Goal: Ask a question

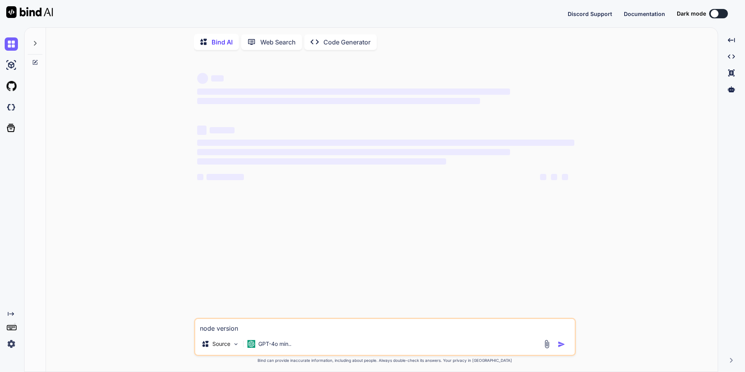
click at [253, 330] on textarea "node version" at bounding box center [385, 326] width 380 height 14
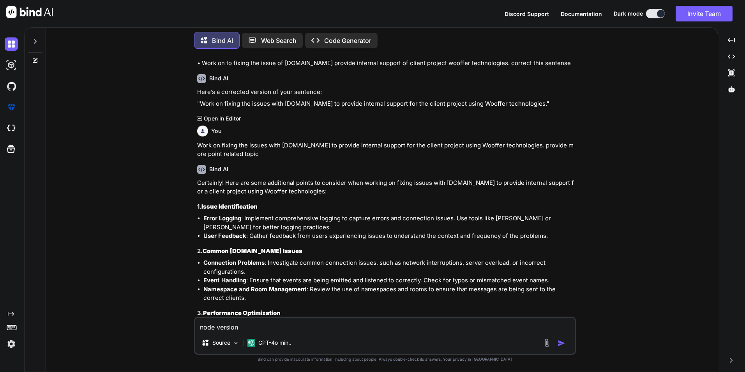
scroll to position [1928, 0]
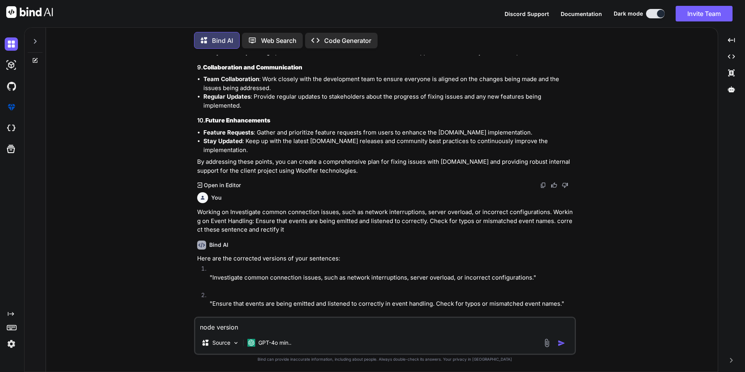
type textarea "x"
type textarea "node versio"
type textarea "x"
type textarea "node versi"
type textarea "x"
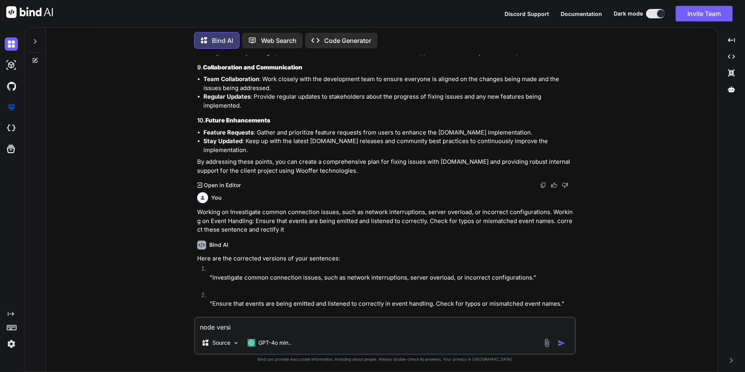
type textarea "node vers"
type textarea "x"
type textarea "node ver"
type textarea "x"
type textarea "node ve"
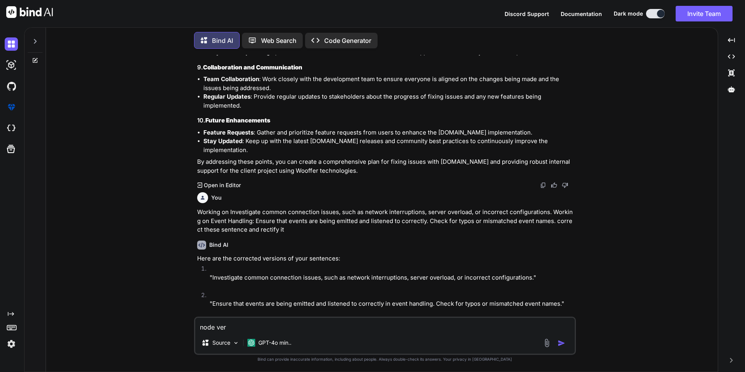
type textarea "x"
type textarea "node v"
type textarea "x"
type textarea "node"
type textarea "x"
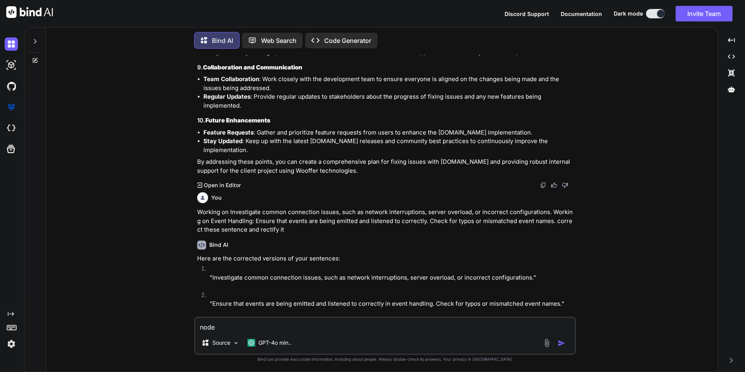
type textarea "node"
type textarea "x"
type textarea "nod"
type textarea "x"
type textarea "no"
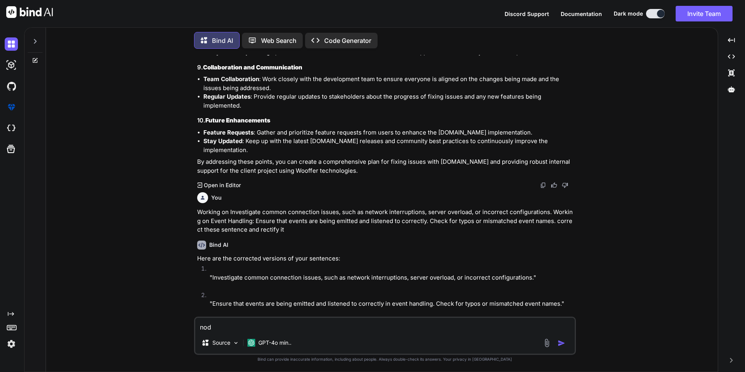
type textarea "x"
type textarea "n"
type textarea "x"
type textarea "l"
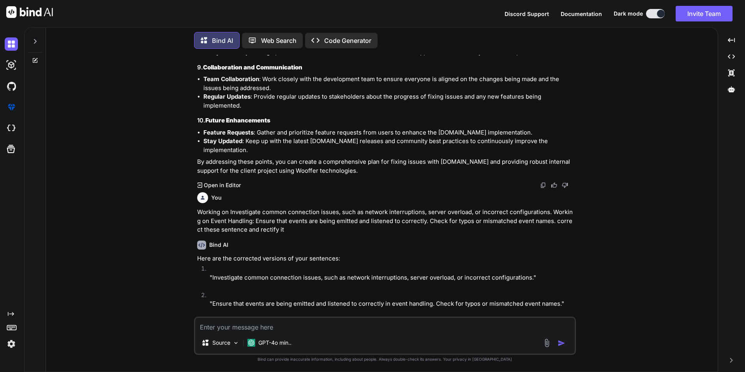
type textarea "x"
type textarea "la"
type textarea "x"
type textarea "lat"
type textarea "x"
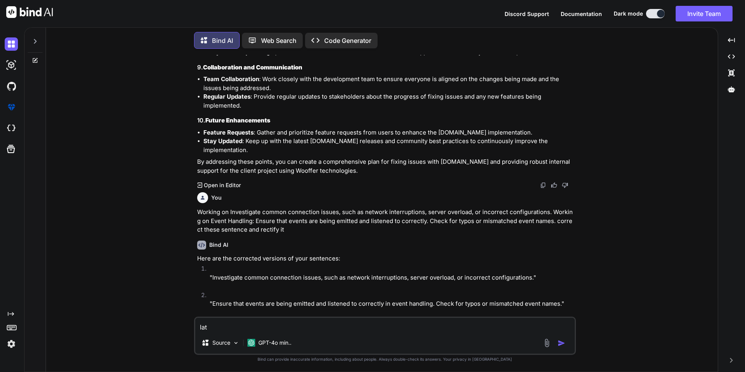
type textarea "late"
type textarea "x"
type textarea "lates"
type textarea "x"
type textarea "latest"
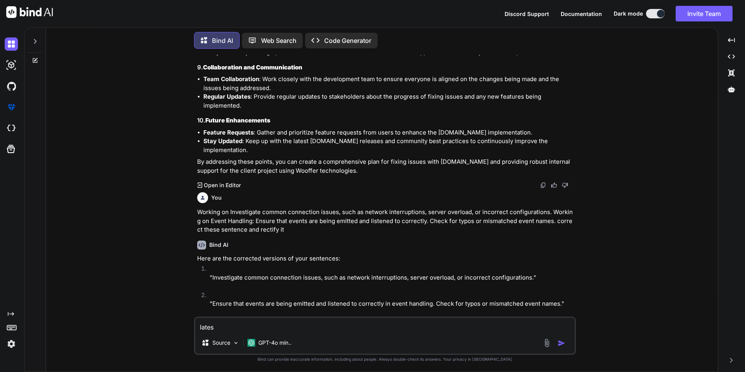
type textarea "x"
type textarea "latest"
type textarea "x"
type textarea "latest i"
type textarea "x"
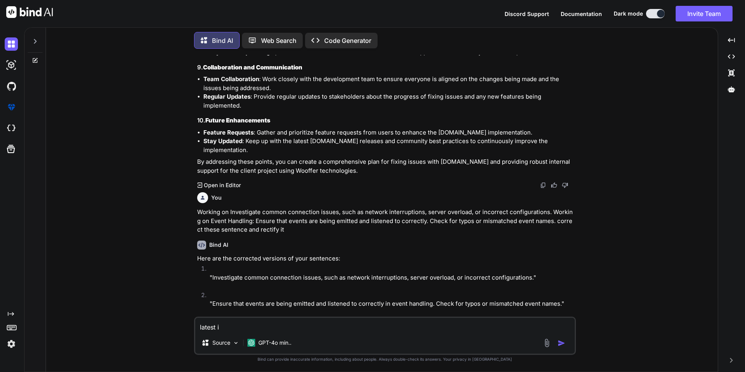
type textarea "latest in"
type textarea "x"
type textarea "latest int"
type textarea "x"
type textarea "latest inte"
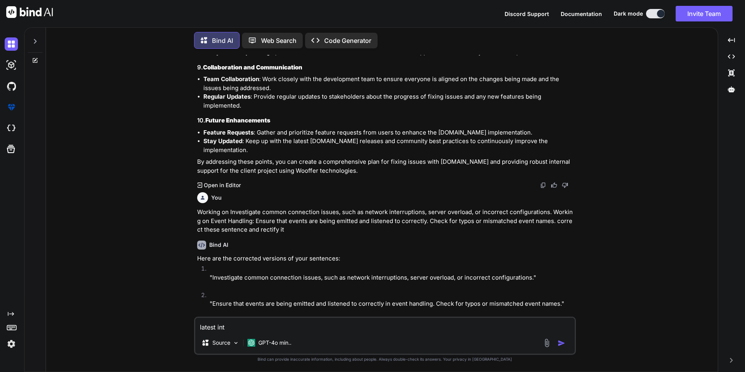
type textarea "x"
type textarea "latest inter"
type textarea "x"
type textarea "latest interv"
type textarea "x"
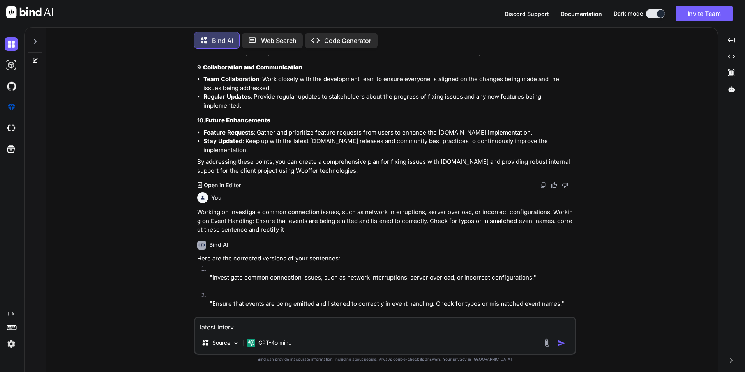
type textarea "latest intervi"
type textarea "x"
type textarea "latest intervie"
type textarea "x"
type textarea "latest interview"
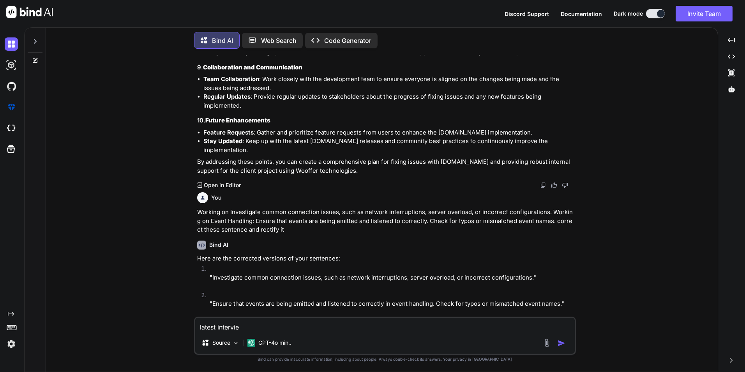
type textarea "x"
type textarea "latest interview"
type textarea "x"
type textarea "latest interview q"
type textarea "x"
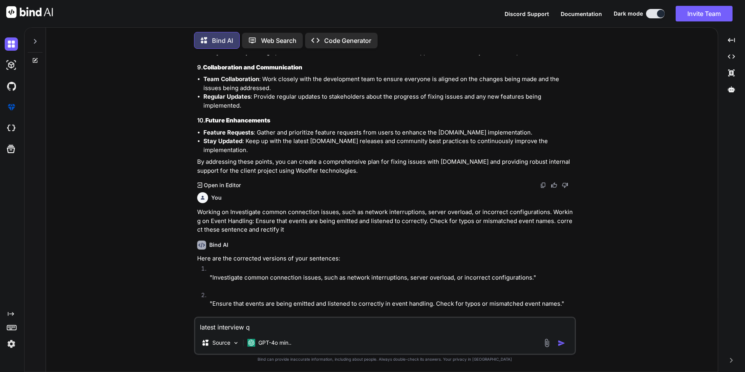
type textarea "latest interview qu"
type textarea "x"
type textarea "latest interview que"
type textarea "x"
type textarea "latest interview ques"
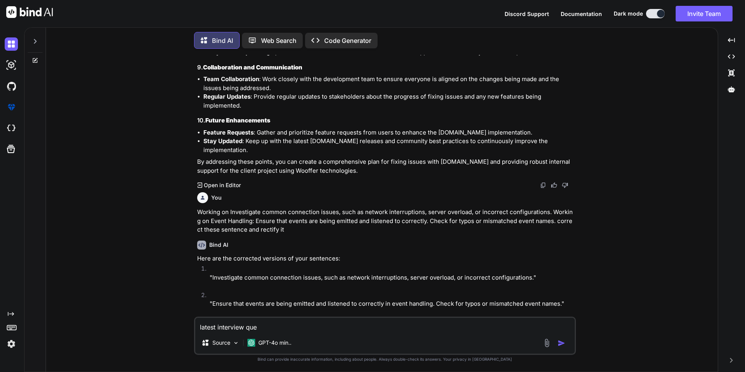
type textarea "x"
type textarea "latest interview quest"
type textarea "x"
type textarea "latest interview questi"
type textarea "x"
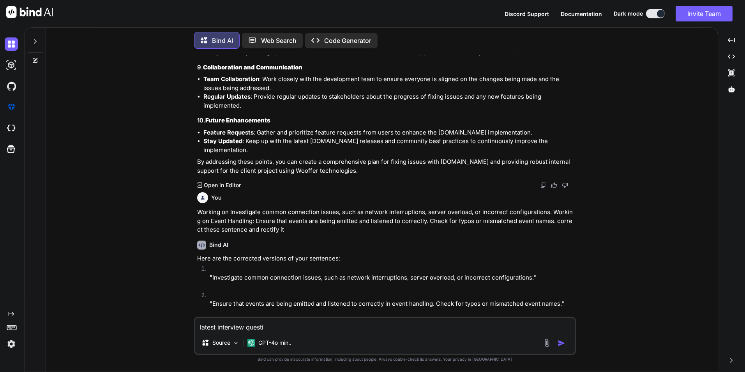
type textarea "latest interview questio"
type textarea "x"
type textarea "latest interview question"
type textarea "x"
type textarea "latest interview questions"
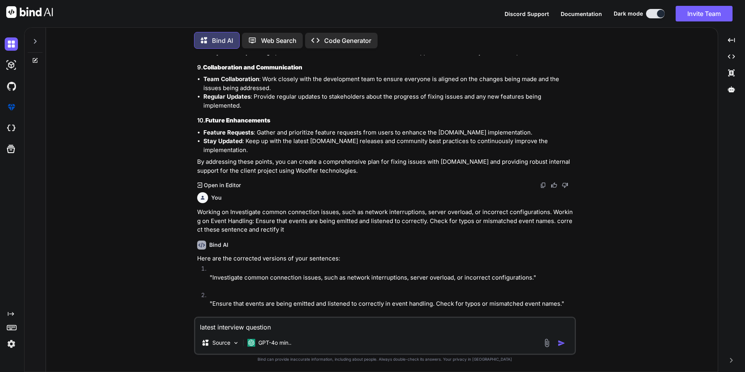
type textarea "x"
type textarea "latest interview questions"
type textarea "x"
type textarea "latest interview questions f"
type textarea "x"
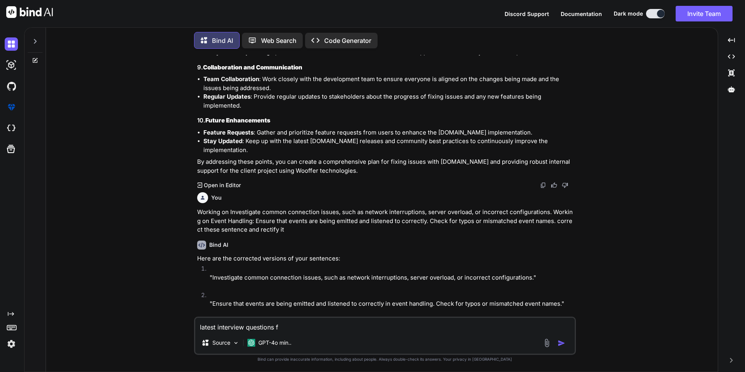
type textarea "latest interview questions fo"
type textarea "x"
type textarea "latest interview questions for"
type textarea "x"
type textarea "latest interview questions for"
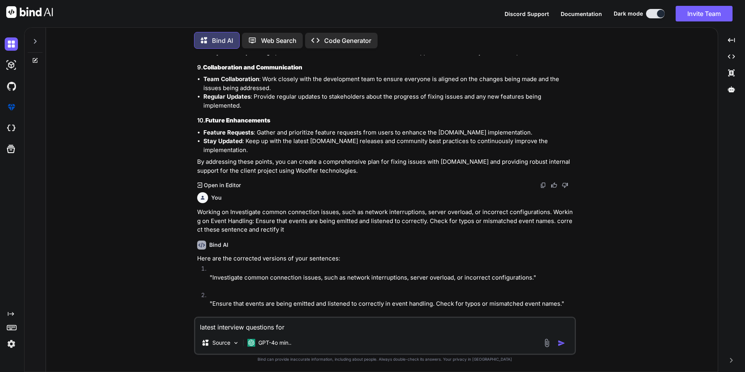
type textarea "x"
type textarea "latest interview questions for b"
type textarea "x"
type textarea "latest interview questions for ba"
type textarea "x"
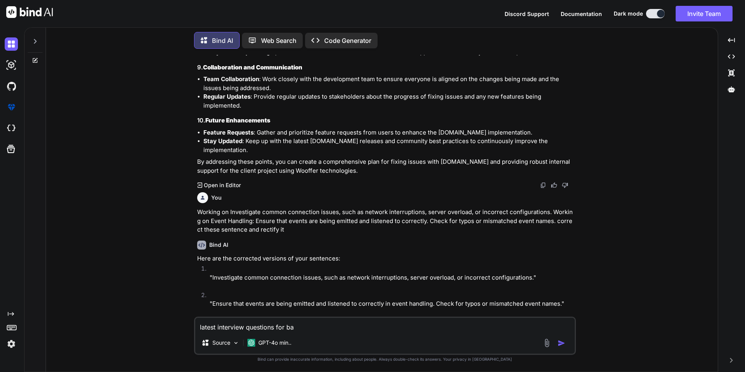
type textarea "latest interview questions for bac"
type textarea "x"
type textarea "latest interview questions for back"
type textarea "x"
type textarea "latest interview questions for [PERSON_NAME]"
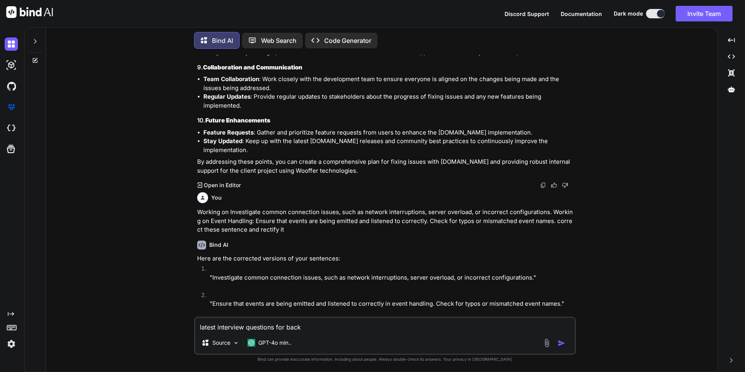
type textarea "x"
type textarea "latest interview questions for [PERSON_NAME]"
type textarea "x"
type textarea "latest interview questions for backend"
type textarea "x"
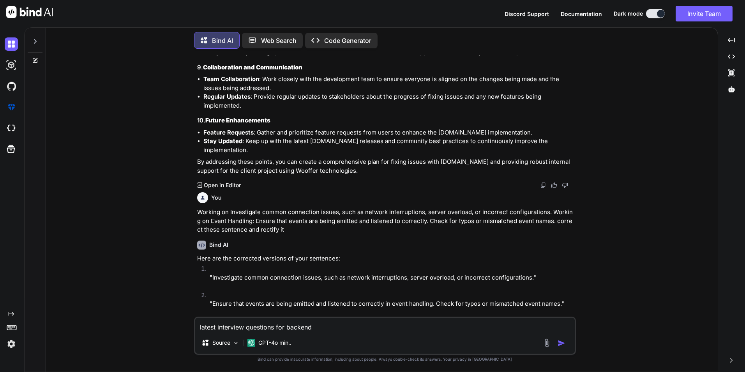
type textarea "latest interview questions for backend"
type textarea "x"
type textarea "latest interview questions for backend d"
type textarea "x"
type textarea "latest interview questions for backend de"
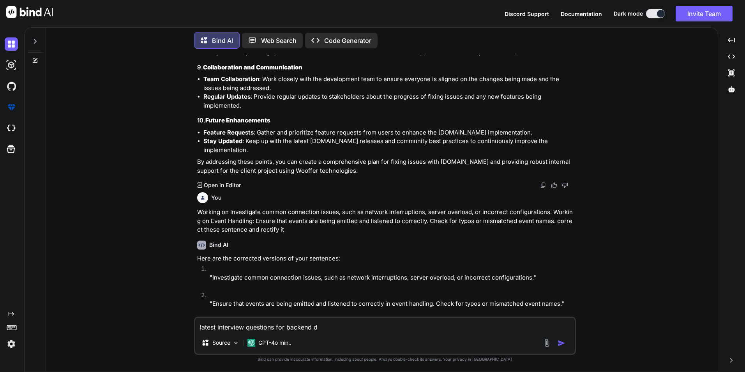
type textarea "x"
type textarea "latest interview questions for backend dev"
type textarea "x"
type textarea "latest interview questions for backend devl"
type textarea "x"
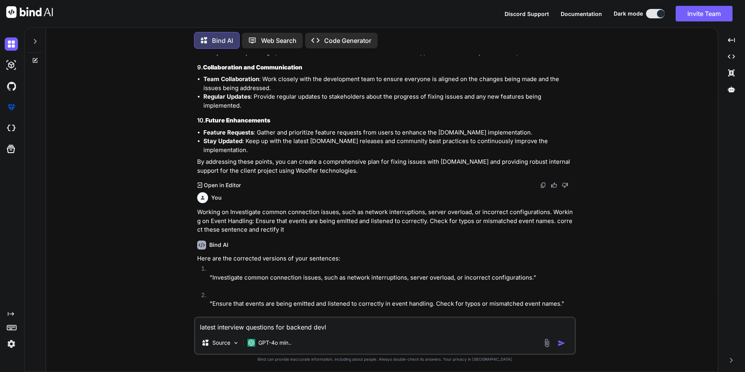
type textarea "latest interview questions for backend devlo"
type textarea "x"
type textarea "latest interview questions for backend devlop"
type textarea "x"
type textarea "latest interview questions for backend devlope"
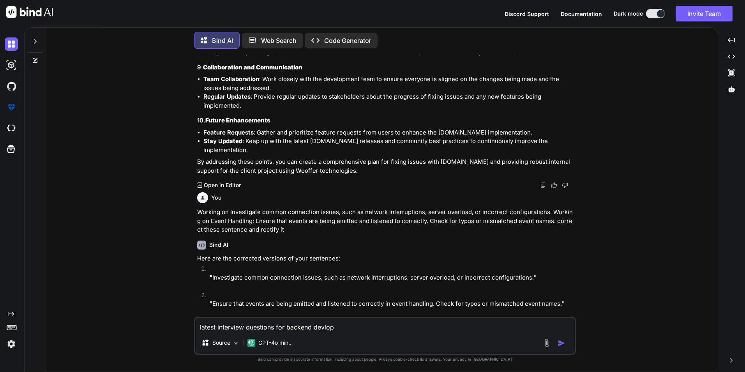
type textarea "x"
type textarea "latest interview questions for backend devloper"
type textarea "x"
type textarea "latest interview questions for backend devloper"
type textarea "x"
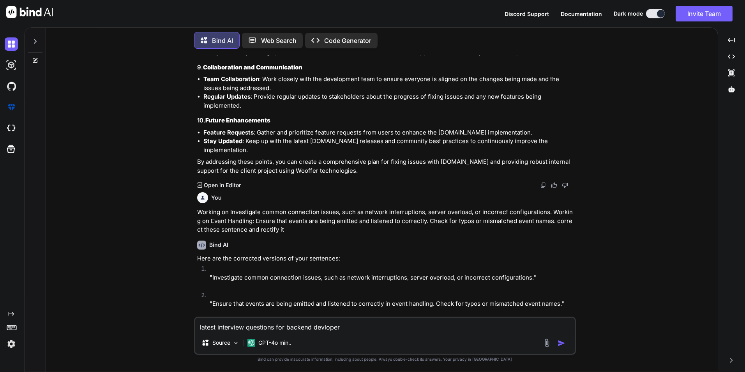
type textarea "latest interview questions for backend devloper n"
type textarea "x"
type textarea "latest interview questions for backend devloper no"
type textarea "x"
type textarea "latest interview questions for backend devloper nod"
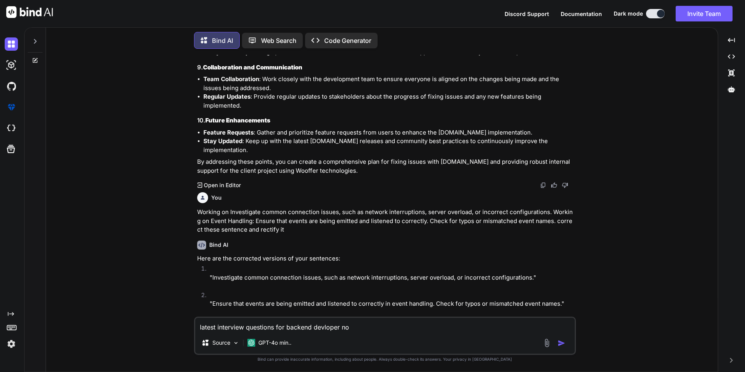
type textarea "x"
type textarea "latest interview questions for backend devloper node"
type textarea "x"
type textarea "latest interview questions for backend devloper node"
type textarea "x"
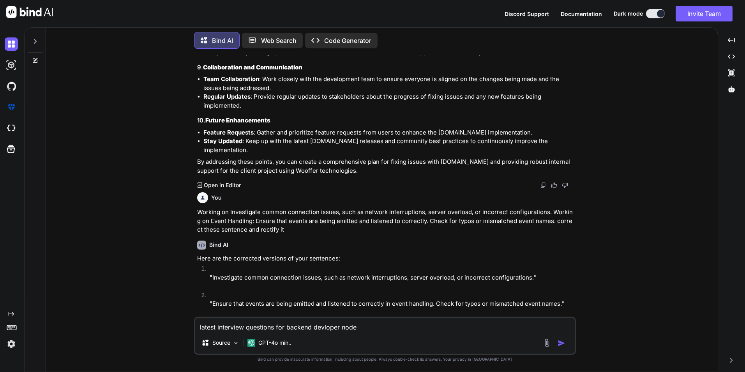
type textarea "latest interview questions for backend devloper node l"
type textarea "x"
type textarea "latest interview questions for backend devloper node le"
type textarea "x"
type textarea "latest interview questions for backend devloper node lea"
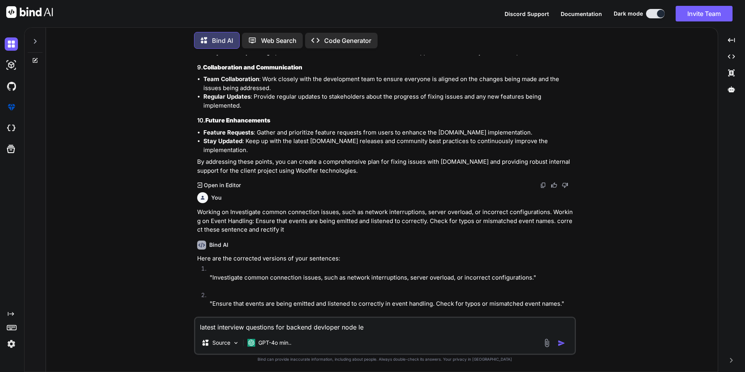
type textarea "x"
type textarea "latest interview questions for backend devloper node leat"
type textarea "x"
type textarea "latest interview questions for backend devloper node leate"
type textarea "x"
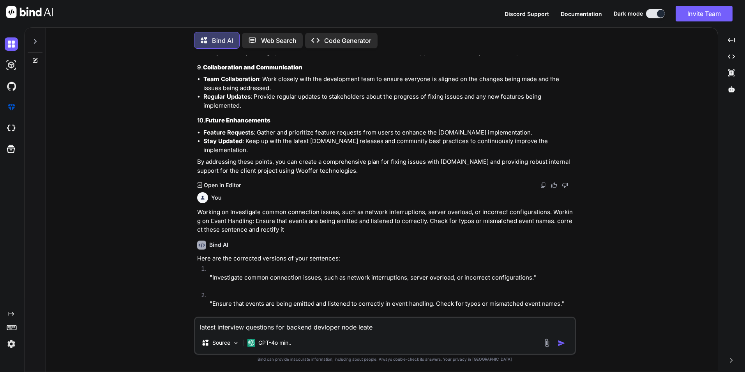
type textarea "latest interview questions for backend devloper node leated"
type textarea "x"
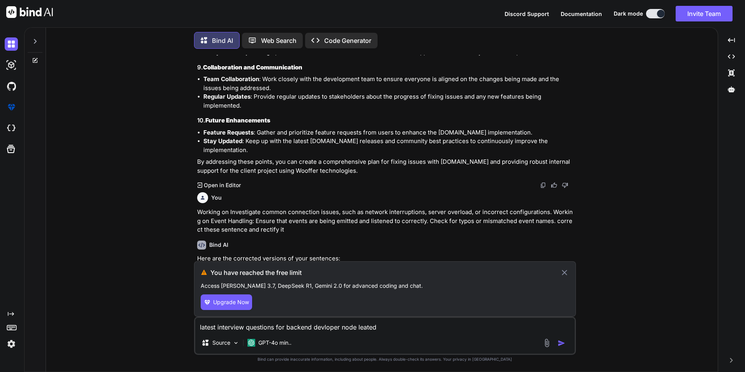
type textarea "latest interview questions for backend devloper node leated"
click at [566, 273] on icon at bounding box center [564, 272] width 9 height 9
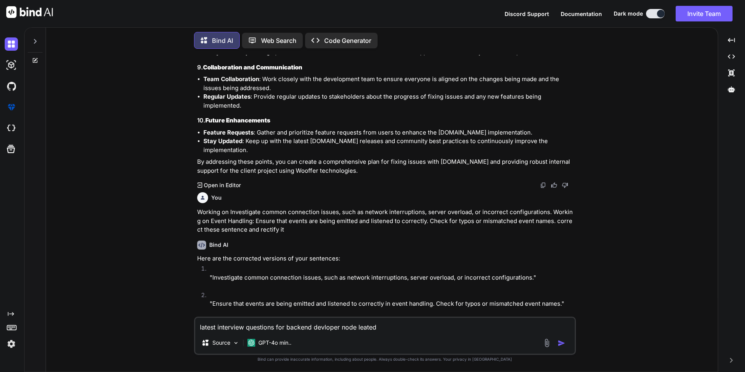
click at [11, 344] on img at bounding box center [11, 343] width 13 height 13
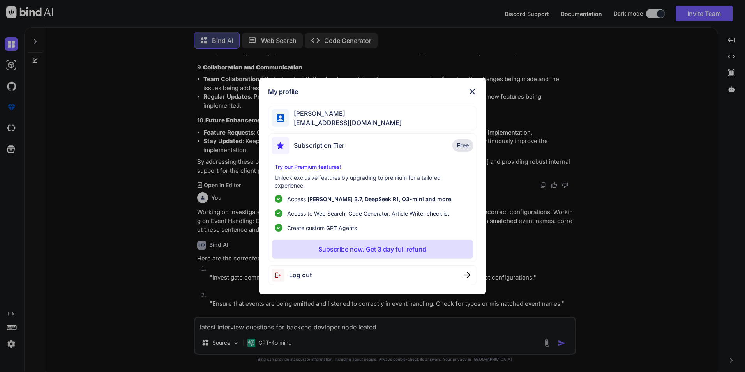
click at [467, 145] on span "Free" at bounding box center [463, 145] width 12 height 8
click at [357, 118] on span "[EMAIL_ADDRESS][DOMAIN_NAME]" at bounding box center [345, 122] width 113 height 9
click at [461, 145] on span "Free" at bounding box center [463, 145] width 12 height 8
click at [302, 274] on span "Log out" at bounding box center [300, 274] width 23 height 9
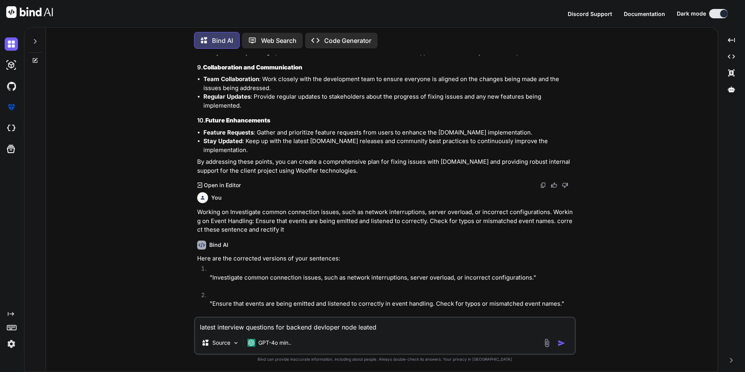
scroll to position [0, 0]
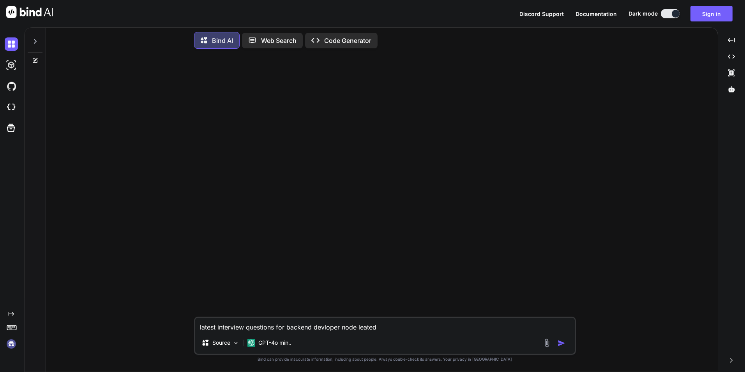
type textarea "x"
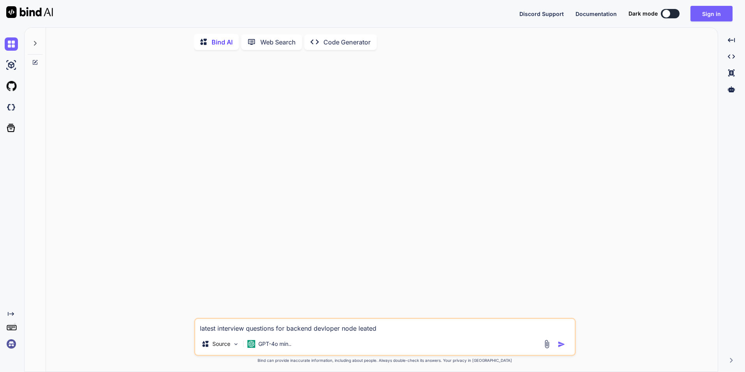
click at [560, 347] on img "button" at bounding box center [562, 344] width 8 height 8
type textarea "x"
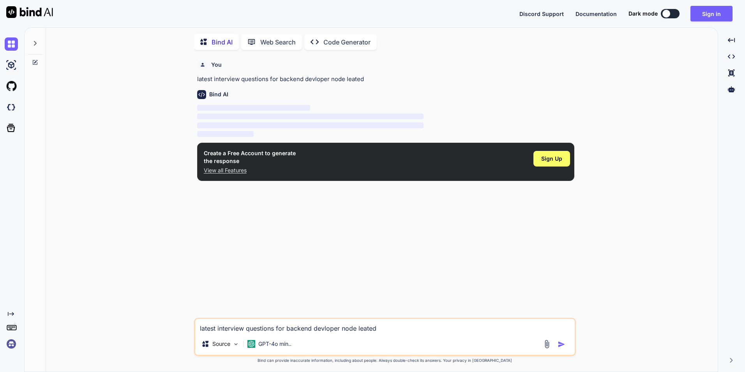
scroll to position [3, 0]
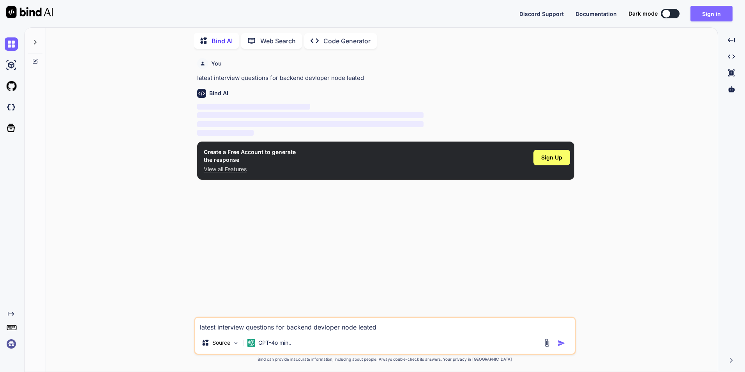
click at [714, 16] on button "Sign in" at bounding box center [711, 14] width 42 height 16
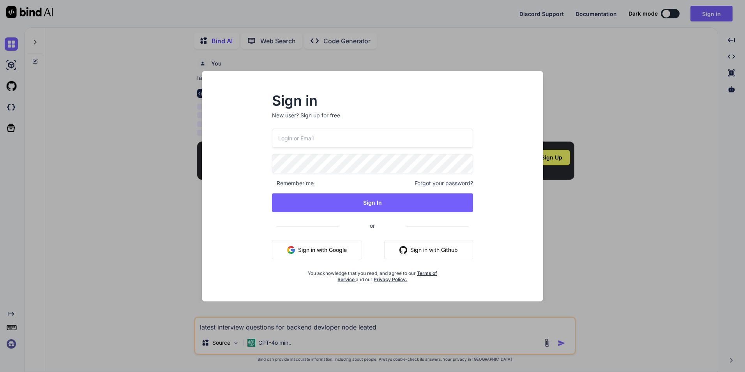
type input "[EMAIL_ADDRESS][DOMAIN_NAME]"
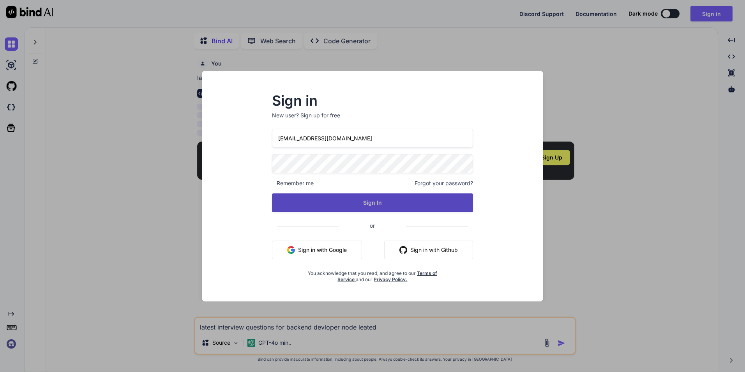
click at [349, 201] on button "Sign In" at bounding box center [372, 202] width 201 height 19
click at [371, 203] on button "Sign In" at bounding box center [372, 202] width 201 height 19
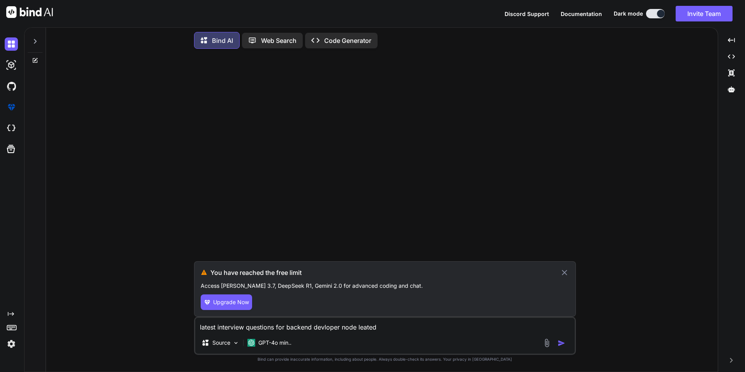
click at [563, 273] on icon at bounding box center [564, 272] width 9 height 9
type textarea "x"
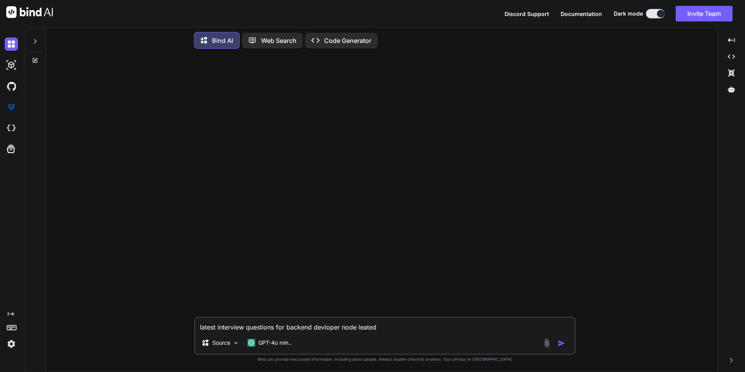
click at [242, 327] on textarea "latest interview questions for backend devloper node leated" at bounding box center [385, 325] width 380 height 14
type textarea "l"
type textarea "x"
type textarea "la"
type textarea "x"
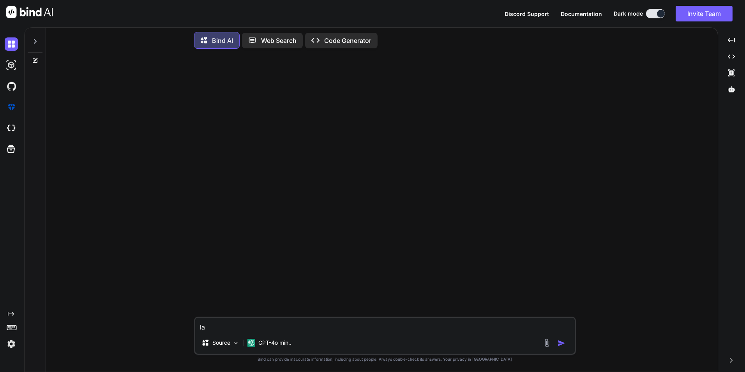
type textarea "lat"
type textarea "x"
type textarea "late"
type textarea "x"
type textarea "lates"
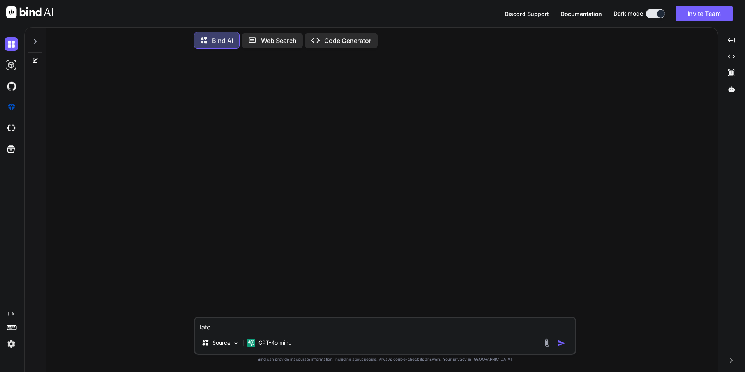
type textarea "x"
type textarea "latest"
type textarea "x"
type textarea "latest"
type textarea "x"
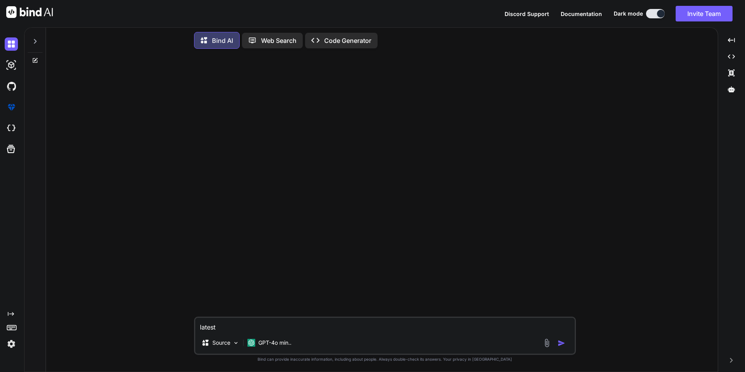
type textarea "latest i"
type textarea "x"
type textarea "latest in"
type textarea "x"
type textarea "latest int"
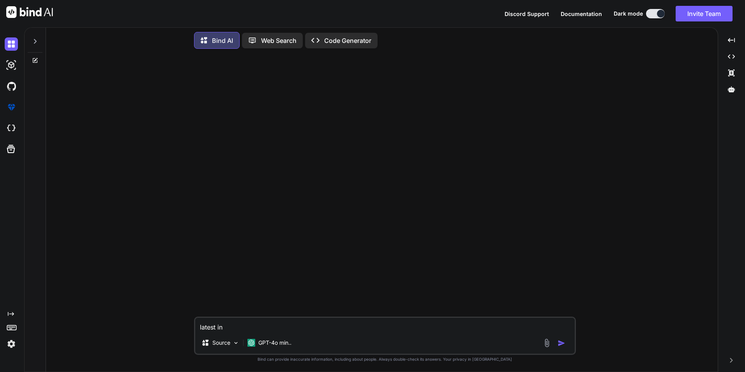
type textarea "x"
type textarea "latest inte"
type textarea "x"
type textarea "latest inter"
type textarea "x"
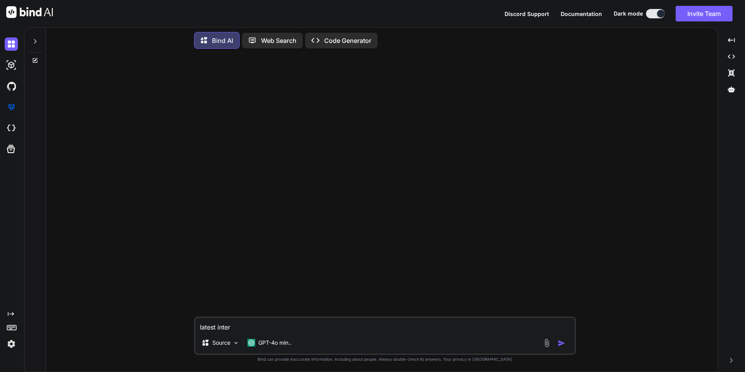
type textarea "latest interv"
type textarea "x"
type textarea "latest intervi"
type textarea "x"
type textarea "latest intervie"
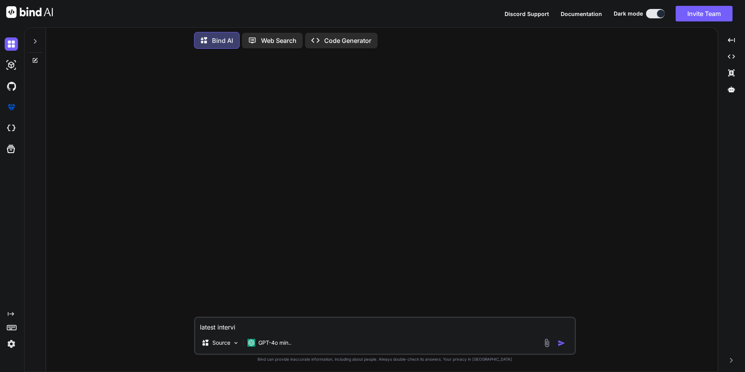
type textarea "x"
type textarea "latest interview"
type textarea "x"
type textarea "latest interview"
type textarea "x"
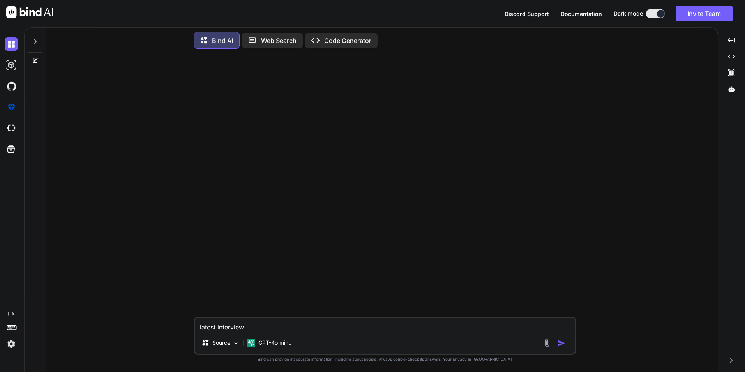
type textarea "latest interview q"
type textarea "x"
type textarea "latest interview qu"
type textarea "x"
type textarea "latest interview que"
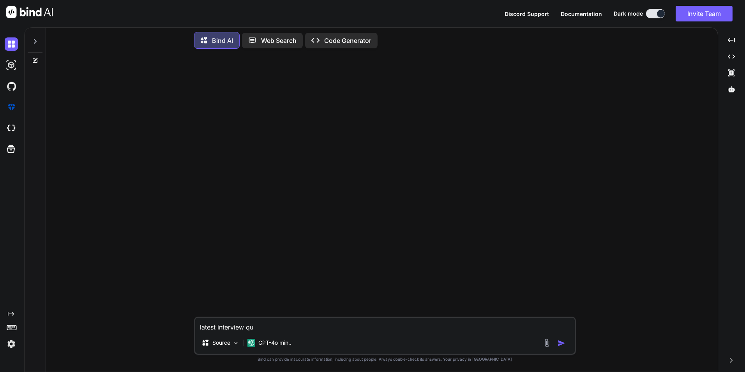
type textarea "x"
type textarea "latest interview ques"
type textarea "x"
type textarea "latest interview quest"
type textarea "x"
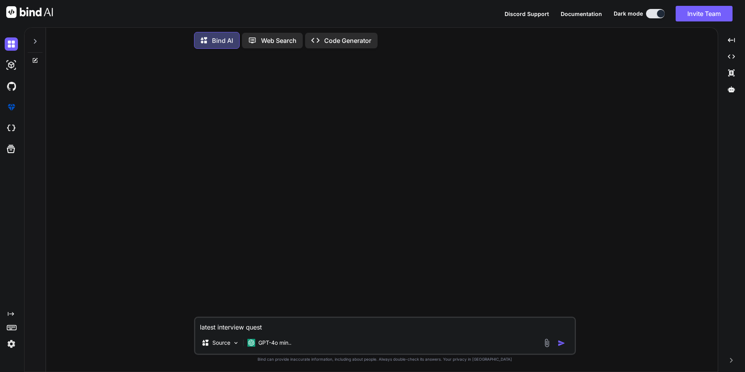
type textarea "latest interview questi"
type textarea "x"
type textarea "latest interview questio"
type textarea "x"
type textarea "latest interview question"
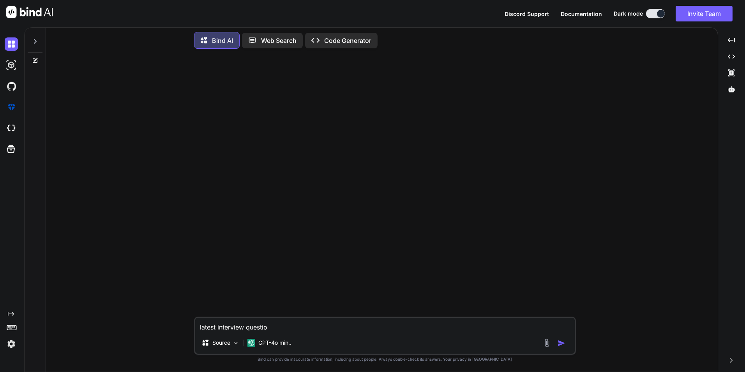
type textarea "x"
type textarea "latest interview question"
type textarea "x"
type textarea "latest interview question"
click at [560, 343] on img "button" at bounding box center [562, 343] width 8 height 8
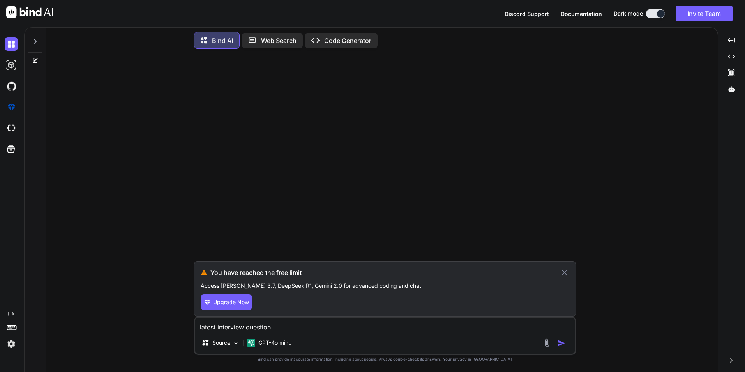
click at [563, 344] on img "button" at bounding box center [562, 343] width 8 height 8
click at [565, 274] on icon at bounding box center [564, 272] width 5 height 5
type textarea "x"
